Goal: Transaction & Acquisition: Book appointment/travel/reservation

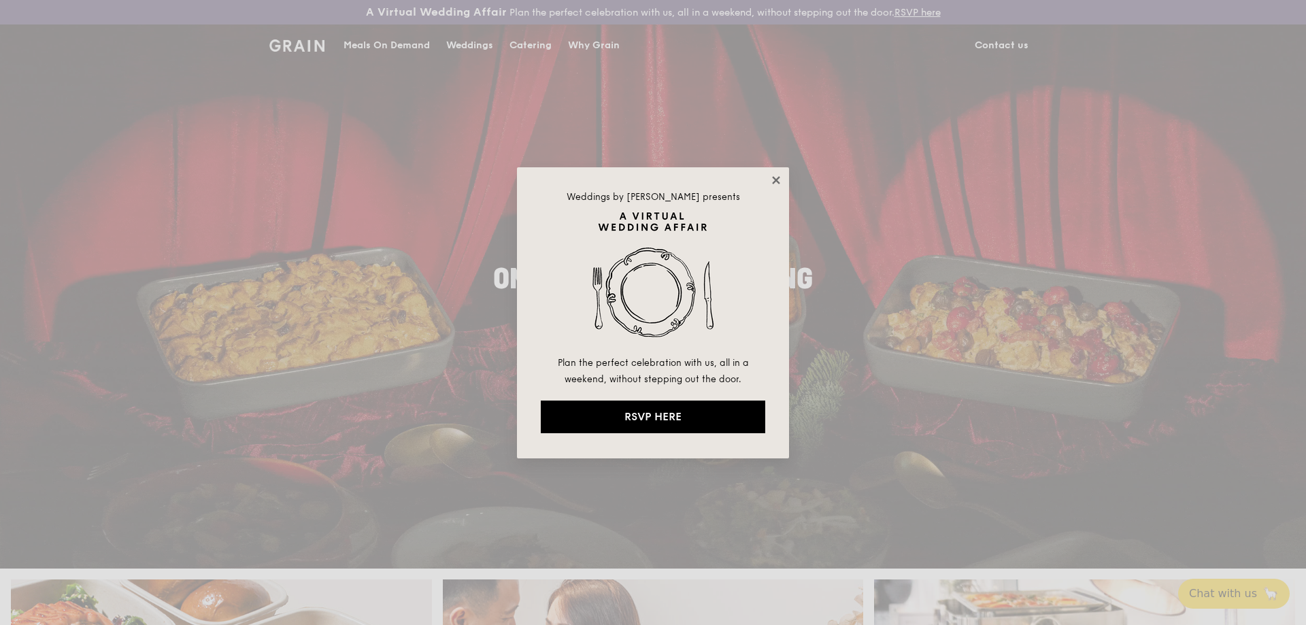
click at [781, 177] on icon at bounding box center [776, 180] width 12 height 12
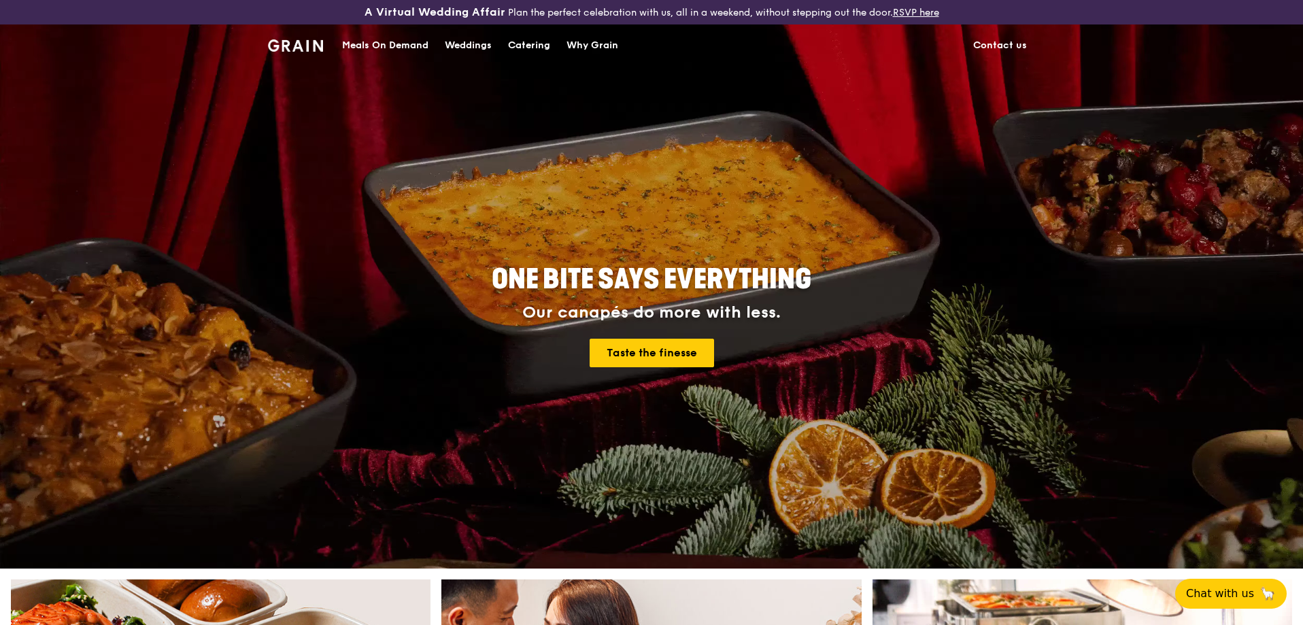
click at [508, 52] on div "Catering" at bounding box center [529, 45] width 42 height 41
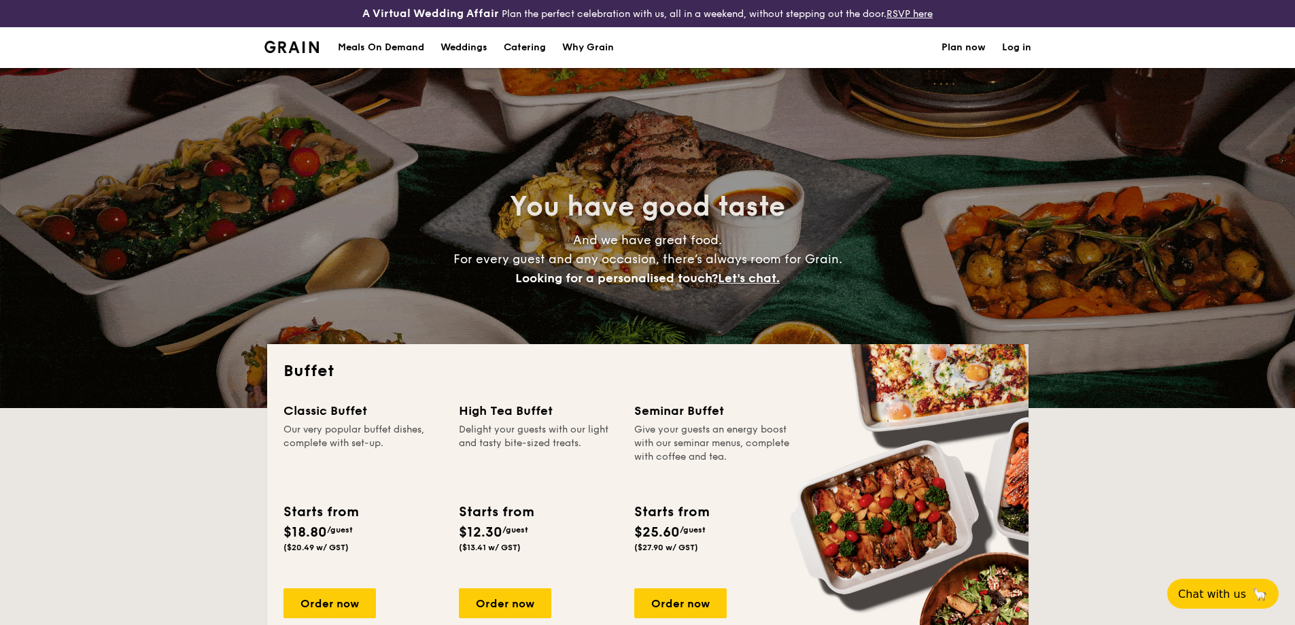
select select
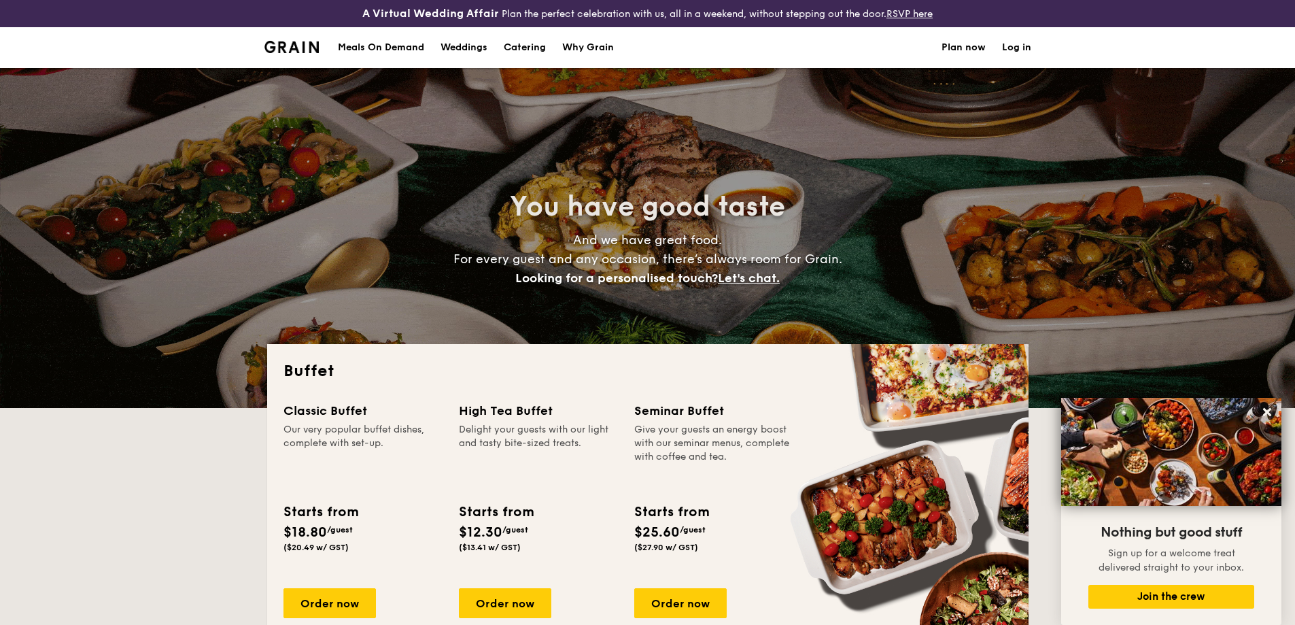
click at [504, 57] on h1 "Catering" at bounding box center [525, 47] width 42 height 41
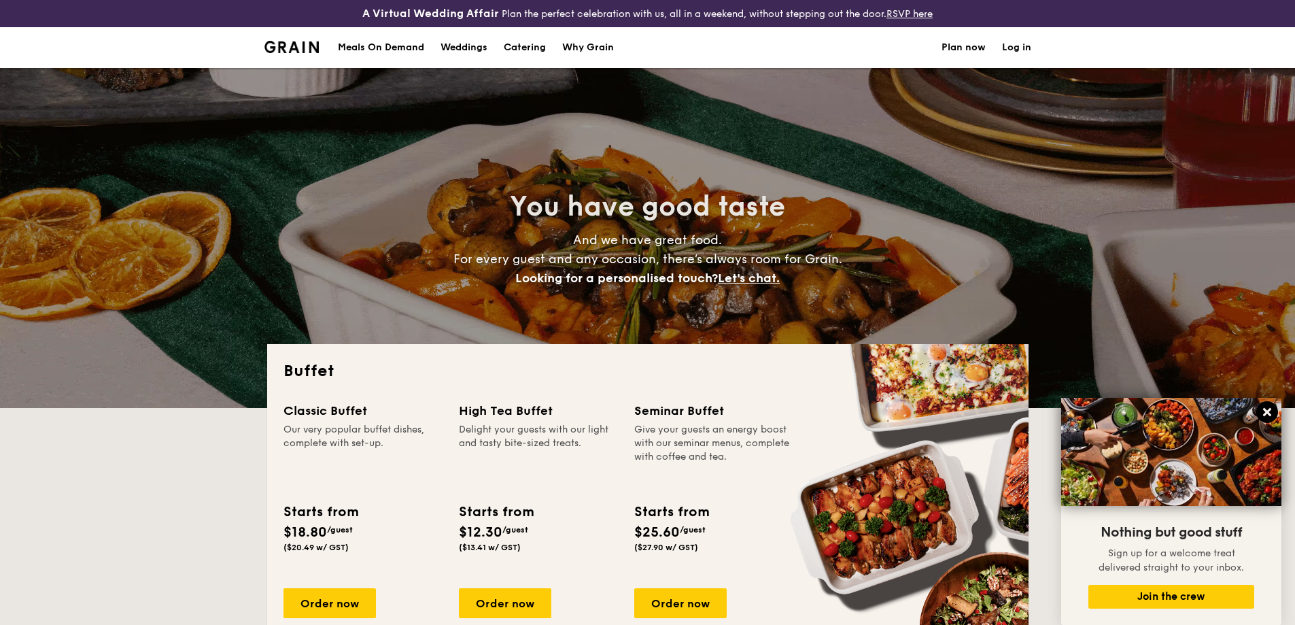
click at [1264, 408] on icon at bounding box center [1267, 412] width 12 height 12
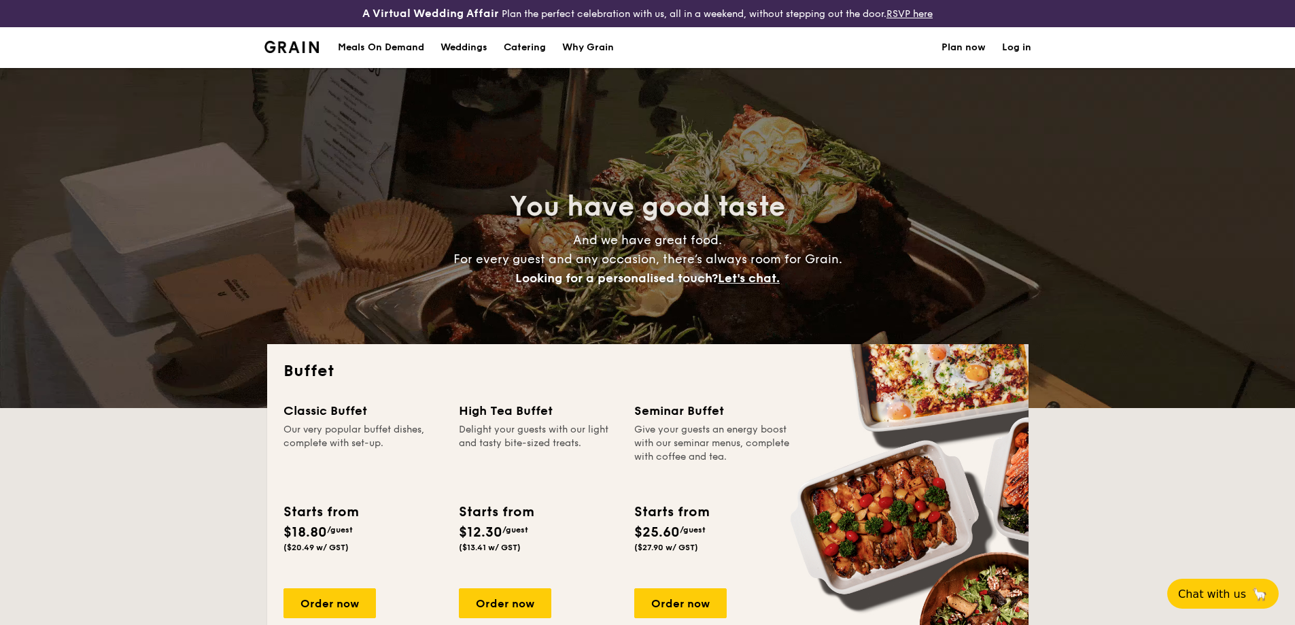
click at [504, 52] on h1 "Catering" at bounding box center [525, 47] width 42 height 41
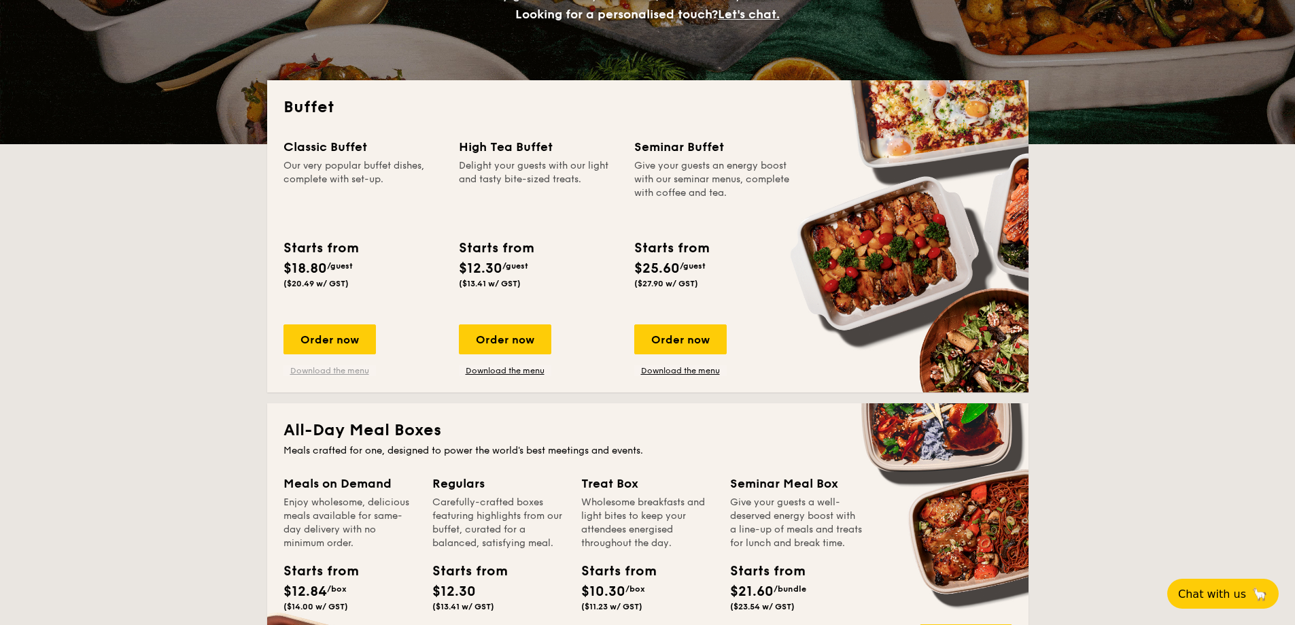
scroll to position [272, 0]
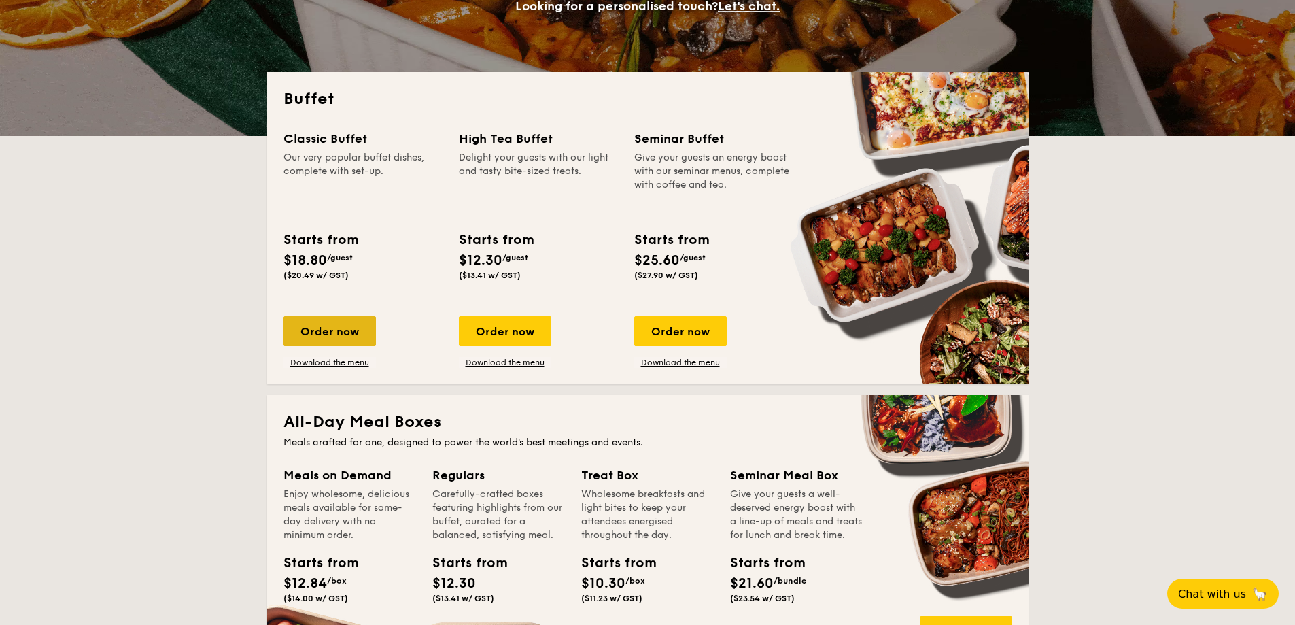
click at [284, 346] on div "Order now" at bounding box center [330, 331] width 92 height 30
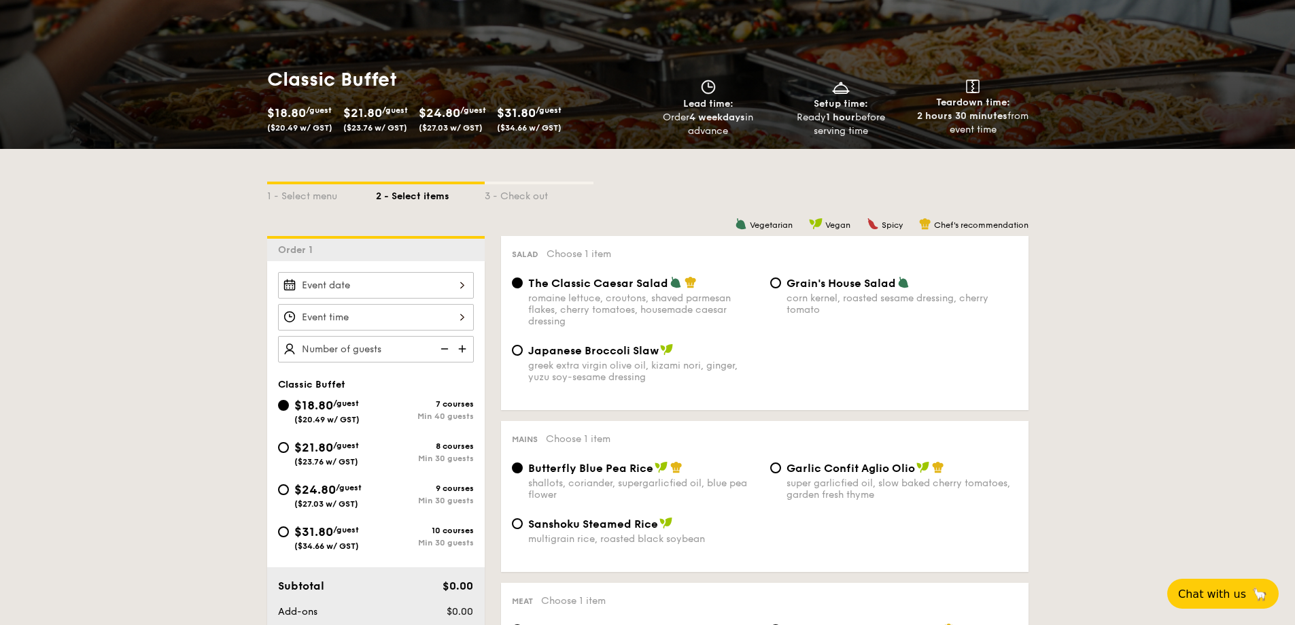
scroll to position [204, 0]
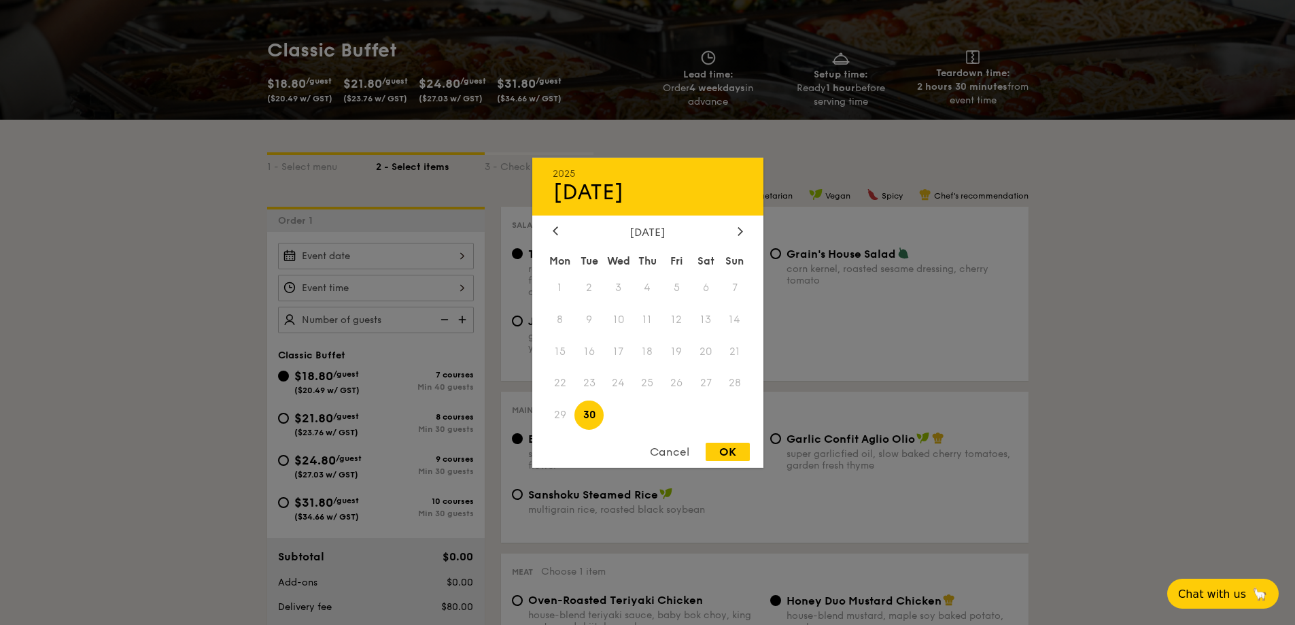
click at [331, 269] on div "2025 Sep [DATE] Tue Wed Thu Fri Sat Sun 1 2 3 4 5 6 7 8 9 10 11 12 13 14 15 16 …" at bounding box center [376, 256] width 196 height 27
click at [741, 233] on div at bounding box center [740, 231] width 12 height 13
click at [889, 201] on div at bounding box center [647, 312] width 1295 height 625
